Goal: Information Seeking & Learning: Learn about a topic

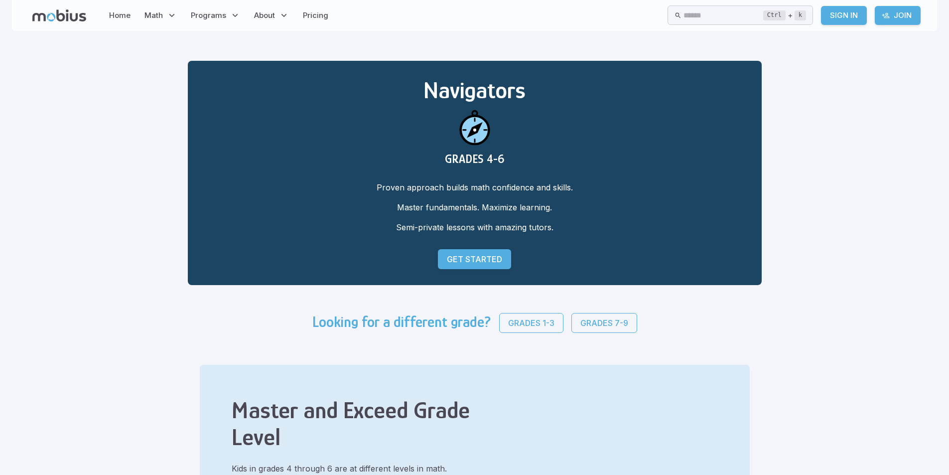
click at [615, 339] on div "Looking for a different grade? Grades 1-3 Grades 7-9" at bounding box center [475, 327] width 349 height 52
click at [597, 327] on p "Grades 7-9" at bounding box center [605, 323] width 48 height 12
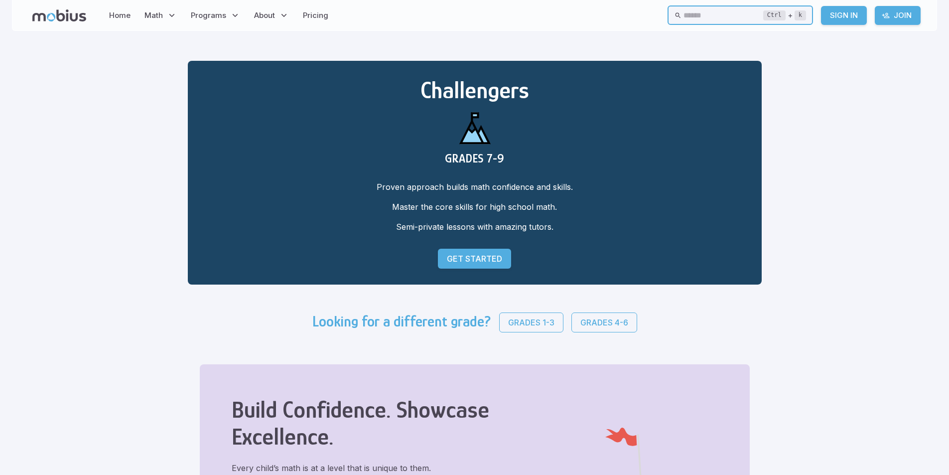
click at [684, 16] on input "text" at bounding box center [724, 14] width 80 height 19
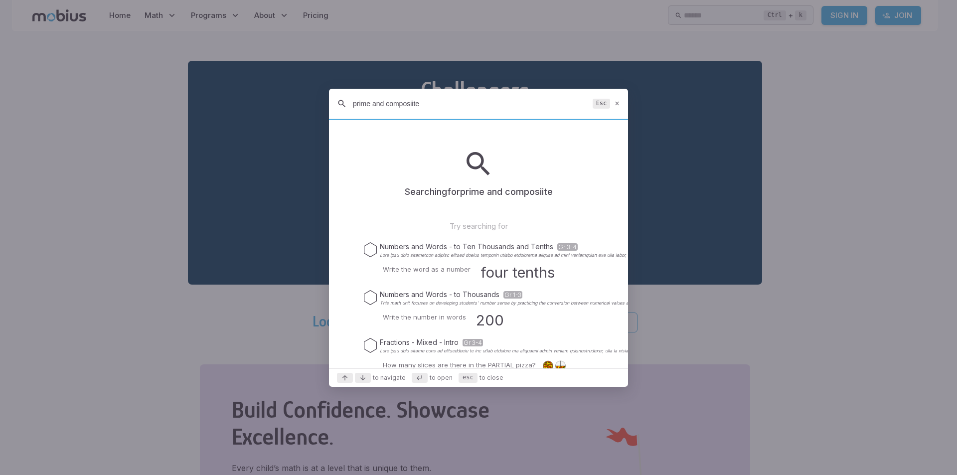
click at [413, 104] on input "prime and composiite" at bounding box center [471, 104] width 236 height 18
click at [453, 108] on input "prime and composite" at bounding box center [471, 104] width 236 height 18
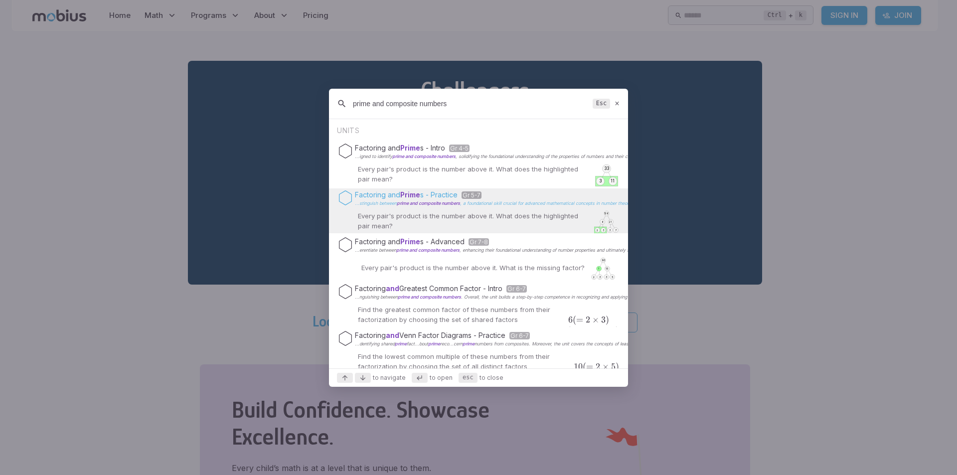
type input "prime and composite numbers"
click at [439, 198] on p "Factoring and Prime s - Practice Gr 5-7" at bounding box center [709, 195] width 709 height 10
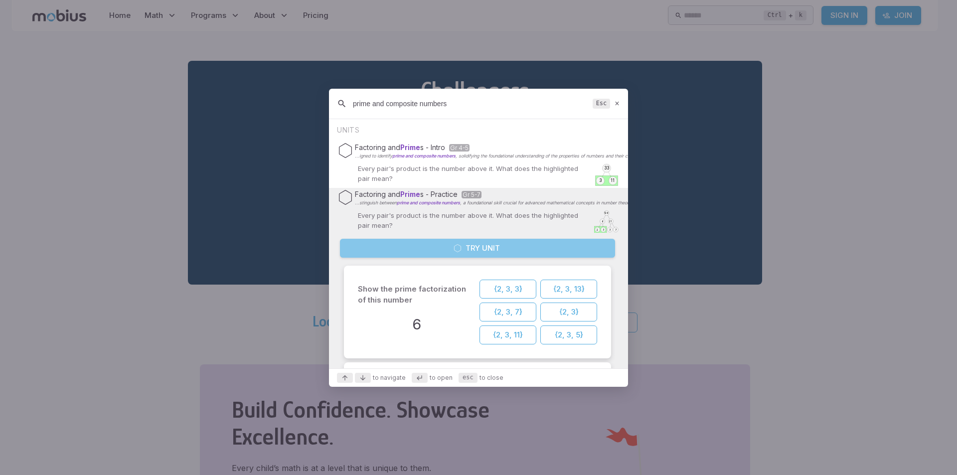
click at [500, 243] on button "Try Unit" at bounding box center [477, 248] width 275 height 19
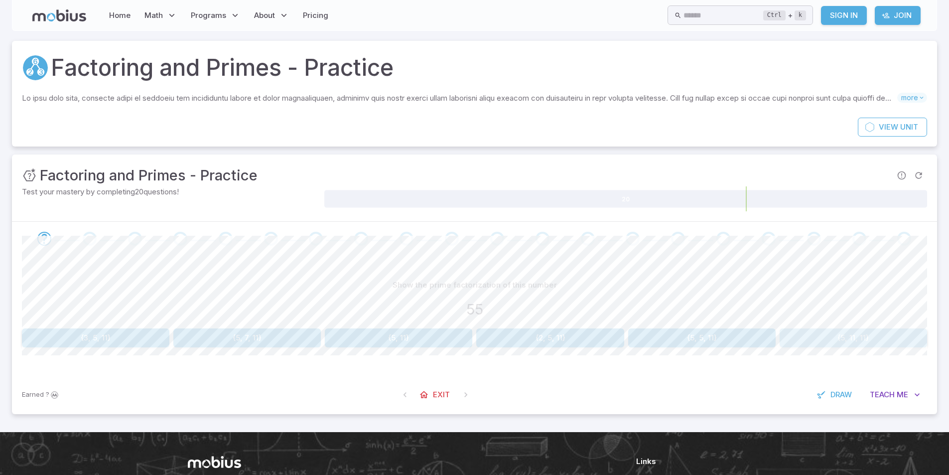
click at [866, 332] on button "{5, 11, 11}" at bounding box center [854, 337] width 148 height 19
click at [131, 341] on button "{5, 11}" at bounding box center [96, 337] width 148 height 19
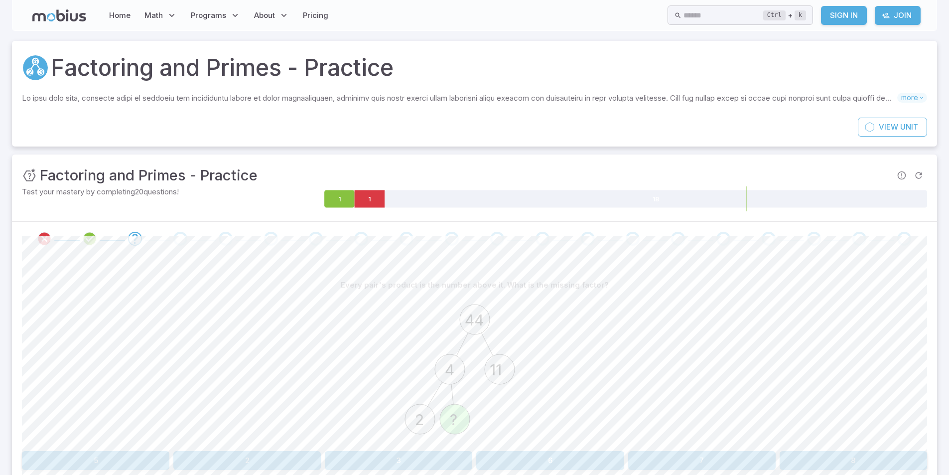
click at [449, 420] on circle at bounding box center [455, 419] width 30 height 30
click at [286, 460] on button "2" at bounding box center [247, 460] width 148 height 19
click at [492, 375] on circle at bounding box center [500, 369] width 30 height 30
click at [343, 192] on icon at bounding box center [354, 198] width 60 height 17
click at [410, 198] on icon at bounding box center [400, 198] width 30 height 17
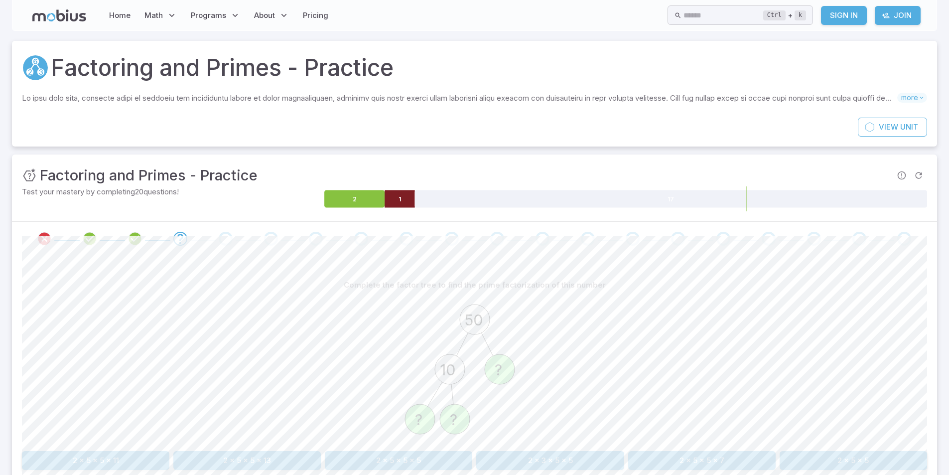
click at [650, 367] on div "50 10 ? ? ?" at bounding box center [474, 371] width 905 height 152
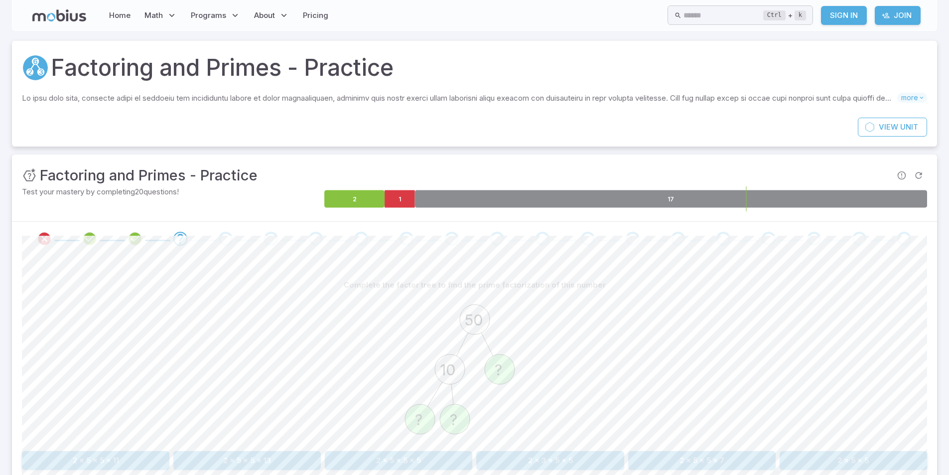
click at [478, 194] on icon at bounding box center [671, 198] width 513 height 17
drag, startPoint x: 605, startPoint y: 345, endPoint x: 532, endPoint y: 214, distance: 150.1
click at [596, 320] on div "50 10 ? ? ?" at bounding box center [474, 371] width 905 height 152
drag, startPoint x: 451, startPoint y: 149, endPoint x: 447, endPoint y: 150, distance: 5.1
click at [451, 150] on div "Factoring and Primes - Practice Skills you will learn include: Factoring trees …" at bounding box center [474, 293] width 925 height 504
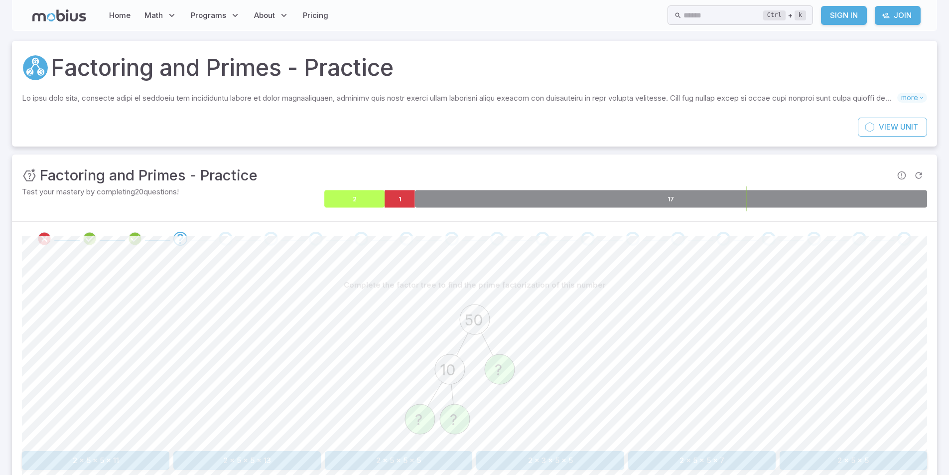
click at [362, 198] on icon at bounding box center [354, 198] width 60 height 17
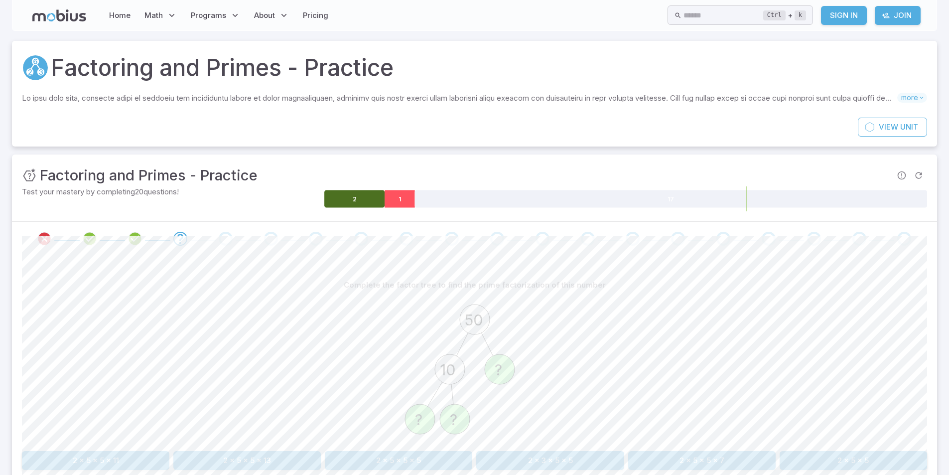
click at [412, 194] on icon at bounding box center [400, 198] width 30 height 17
click at [455, 216] on div "Unit Mastery : Factoring and Primes - Practice Test your mastery by completing …" at bounding box center [474, 345] width 925 height 382
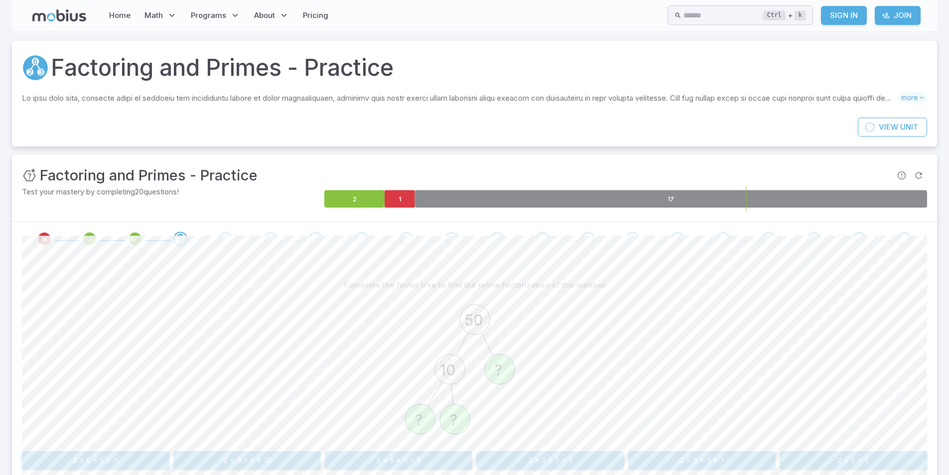
click at [456, 190] on icon at bounding box center [671, 198] width 513 height 17
click at [516, 327] on icon "50 10 ? ? ?" at bounding box center [475, 370] width 150 height 150
click at [316, 394] on div "50 10 ? ? ?" at bounding box center [474, 371] width 905 height 152
click at [874, 457] on button "2 x 5 x 5" at bounding box center [854, 460] width 148 height 19
click at [454, 352] on icon "50 ? ? ?" at bounding box center [475, 370] width 150 height 150
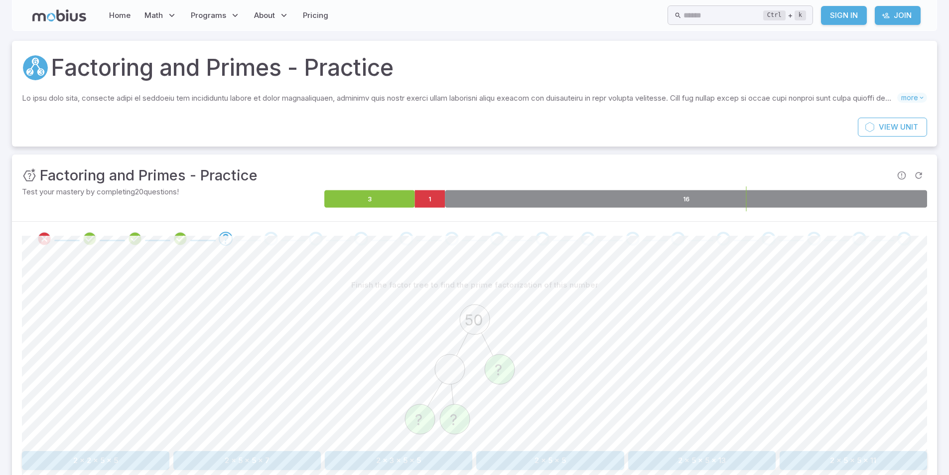
click at [455, 361] on circle at bounding box center [450, 369] width 30 height 30
click at [456, 367] on circle at bounding box center [450, 369] width 30 height 30
drag, startPoint x: 601, startPoint y: 319, endPoint x: 536, endPoint y: 386, distance: 93.0
click at [557, 406] on div "50 ? ? ?" at bounding box center [474, 371] width 905 height 152
click at [552, 458] on button "2 x 5 x 5" at bounding box center [550, 460] width 148 height 19
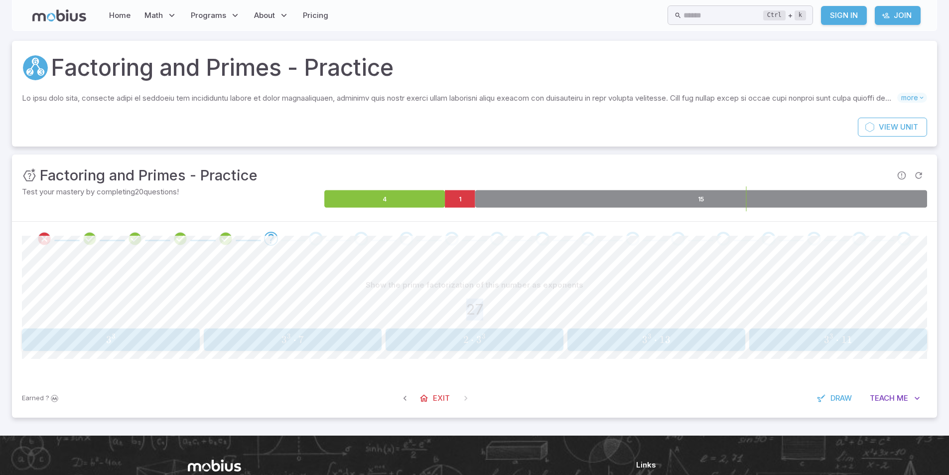
drag, startPoint x: 463, startPoint y: 305, endPoint x: 506, endPoint y: 303, distance: 42.9
click at [506, 303] on div "27" at bounding box center [474, 310] width 905 height 22
click at [473, 290] on p "Show the prime factorization of this number as exponents" at bounding box center [475, 285] width 218 height 11
drag, startPoint x: 480, startPoint y: 299, endPoint x: 552, endPoint y: 281, distance: 73.9
click at [552, 281] on div "Show the prime factorization of this number as exponents 27" at bounding box center [474, 300] width 905 height 49
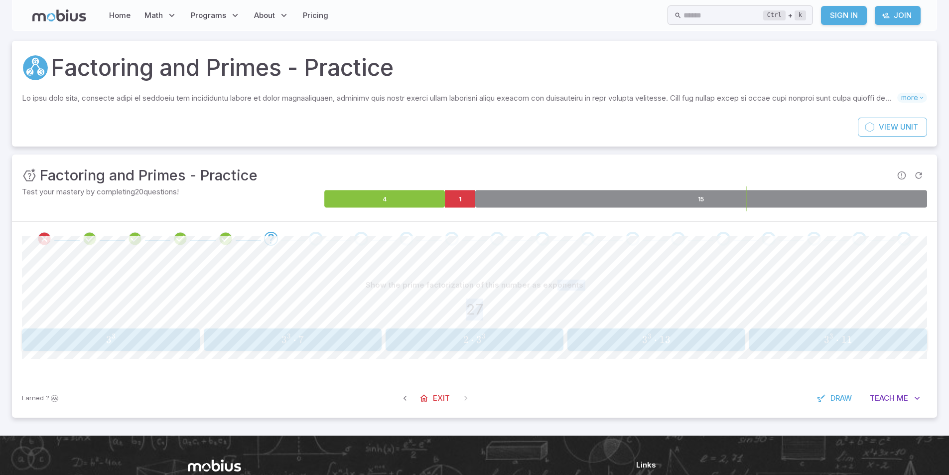
click at [433, 323] on div "Show the prime factorization of this number as exponents 27" at bounding box center [474, 300] width 905 height 49
drag, startPoint x: 444, startPoint y: 306, endPoint x: 623, endPoint y: 312, distance: 179.5
click at [623, 312] on div "27" at bounding box center [474, 310] width 905 height 22
click at [626, 309] on div "27" at bounding box center [474, 310] width 905 height 22
drag, startPoint x: 438, startPoint y: 307, endPoint x: 635, endPoint y: 279, distance: 198.9
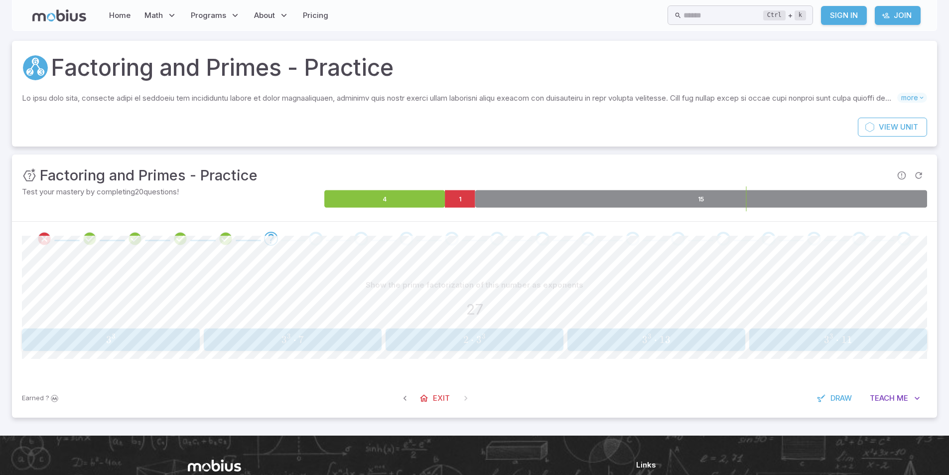
click at [635, 279] on div "Show the prime factorization of this number as exponents 27" at bounding box center [474, 300] width 905 height 49
drag, startPoint x: 447, startPoint y: 294, endPoint x: 512, endPoint y: 297, distance: 65.4
click at [512, 297] on div "Show the prime factorization of this number as exponents 27" at bounding box center [474, 300] width 905 height 49
click at [460, 307] on div "27" at bounding box center [474, 310] width 905 height 22
drag, startPoint x: 460, startPoint y: 307, endPoint x: 505, endPoint y: 295, distance: 46.4
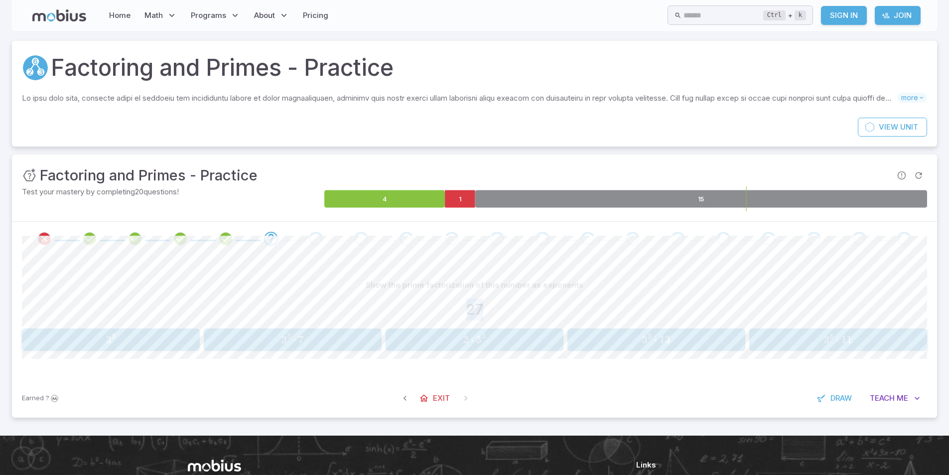
click at [505, 295] on div "Show the prime factorization of this number as exponents 27" at bounding box center [474, 300] width 905 height 49
click at [440, 400] on span "Exit" at bounding box center [441, 398] width 17 height 11
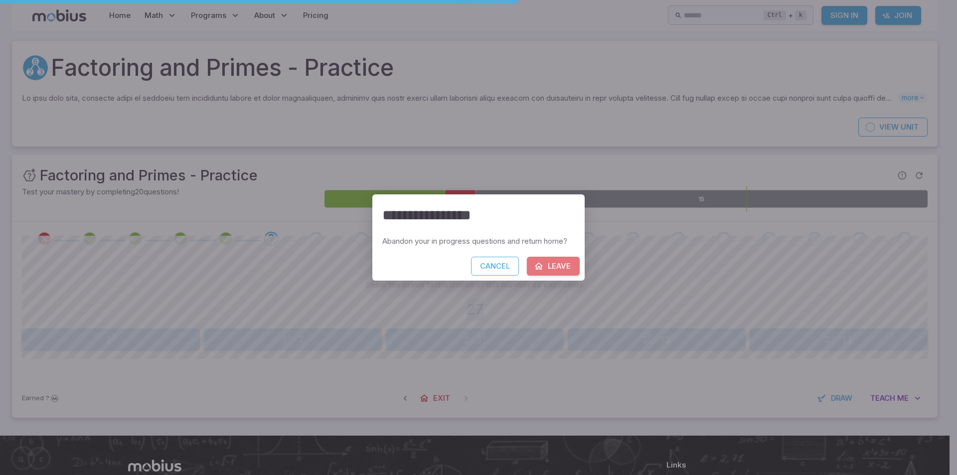
click at [551, 270] on button "Leave" at bounding box center [553, 266] width 53 height 19
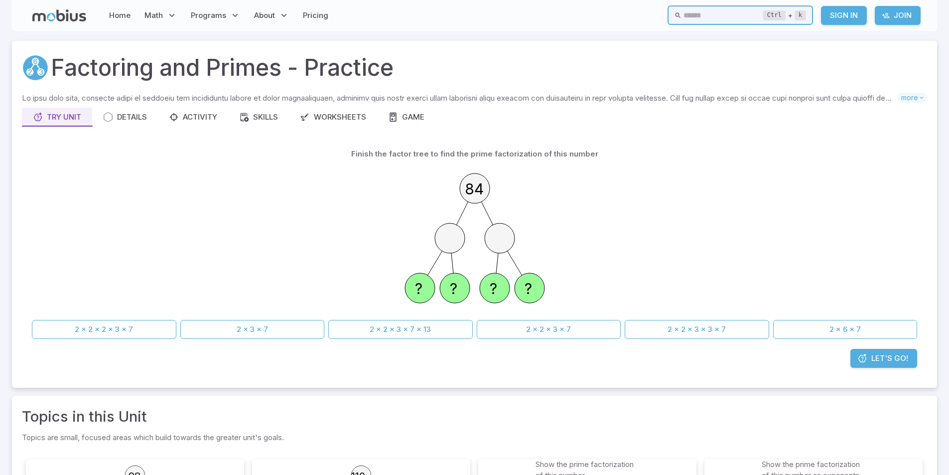
click at [684, 18] on input "text" at bounding box center [724, 14] width 80 height 19
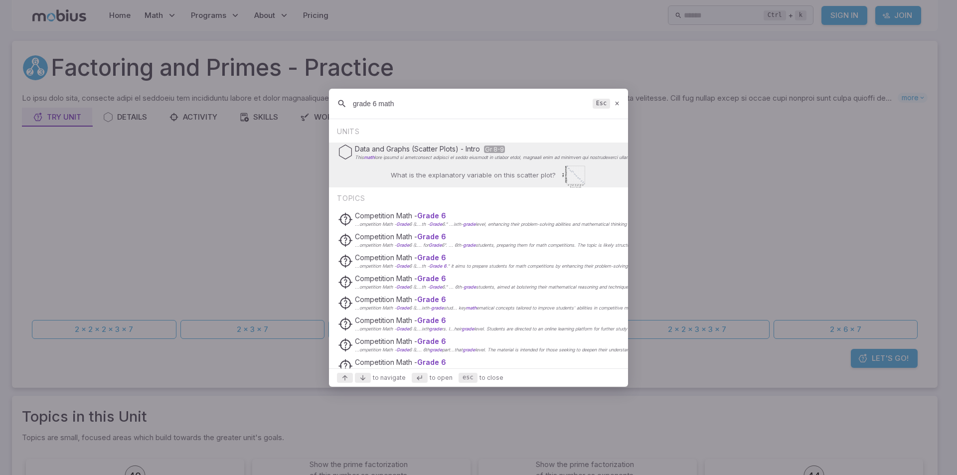
type input "grade 6 math"
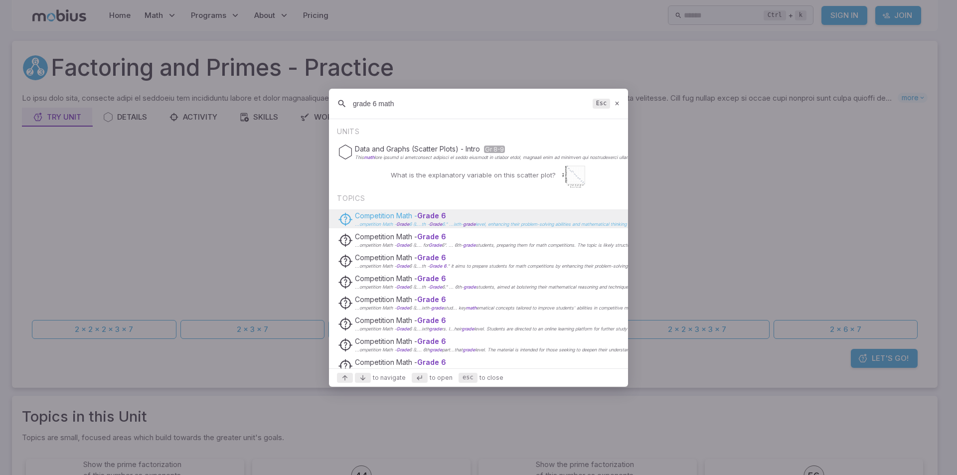
click at [435, 215] on span "Grade" at bounding box center [428, 215] width 22 height 8
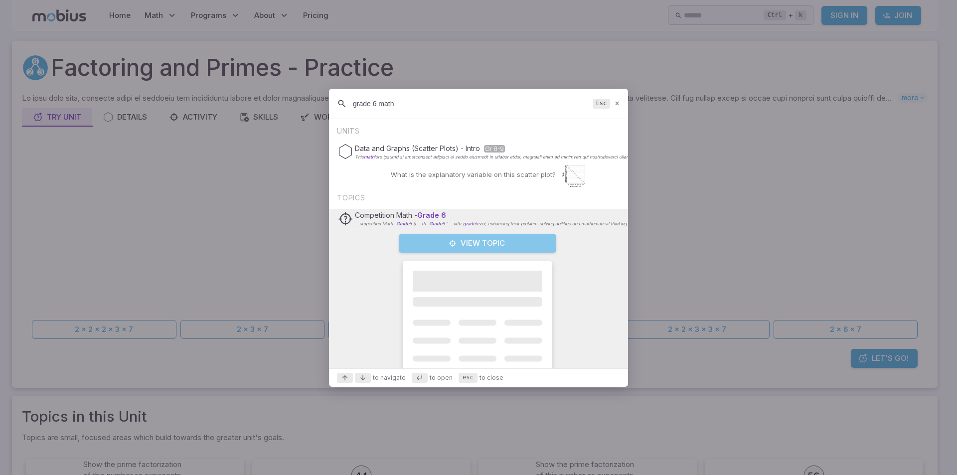
click at [425, 249] on button "View Topic" at bounding box center [477, 243] width 157 height 19
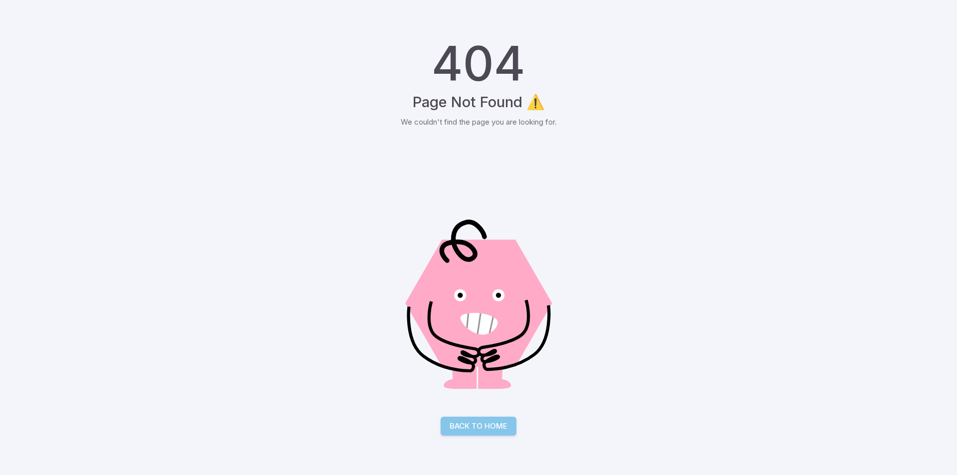
click at [493, 428] on link "Back to Home" at bounding box center [479, 426] width 76 height 19
